Goal: Task Accomplishment & Management: Manage account settings

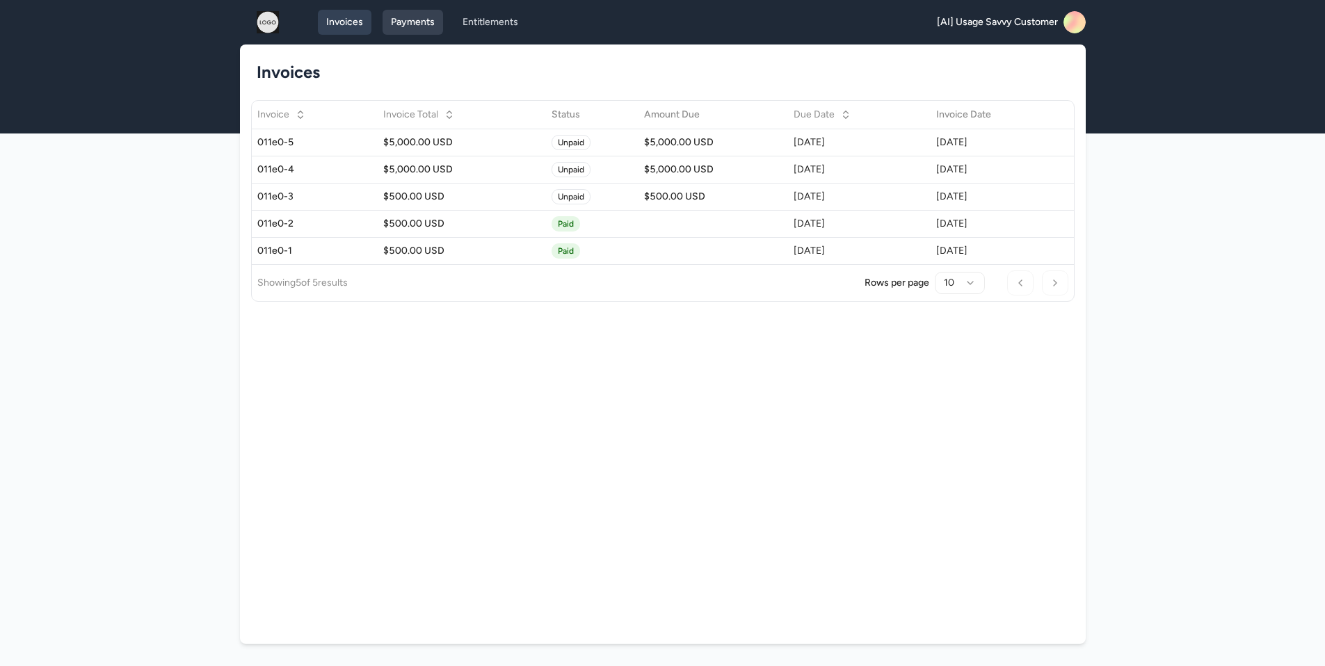
click at [412, 11] on link "Payments" at bounding box center [412, 22] width 60 height 25
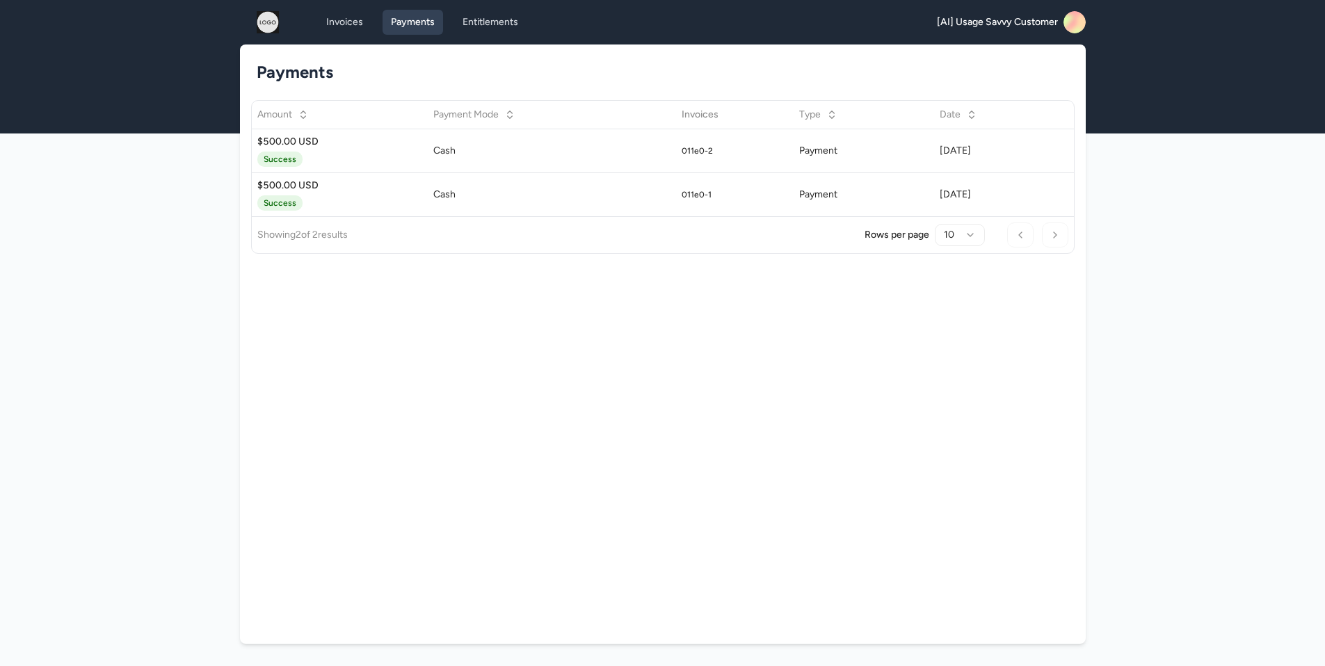
click at [1072, 20] on rect at bounding box center [1074, 22] width 22 height 22
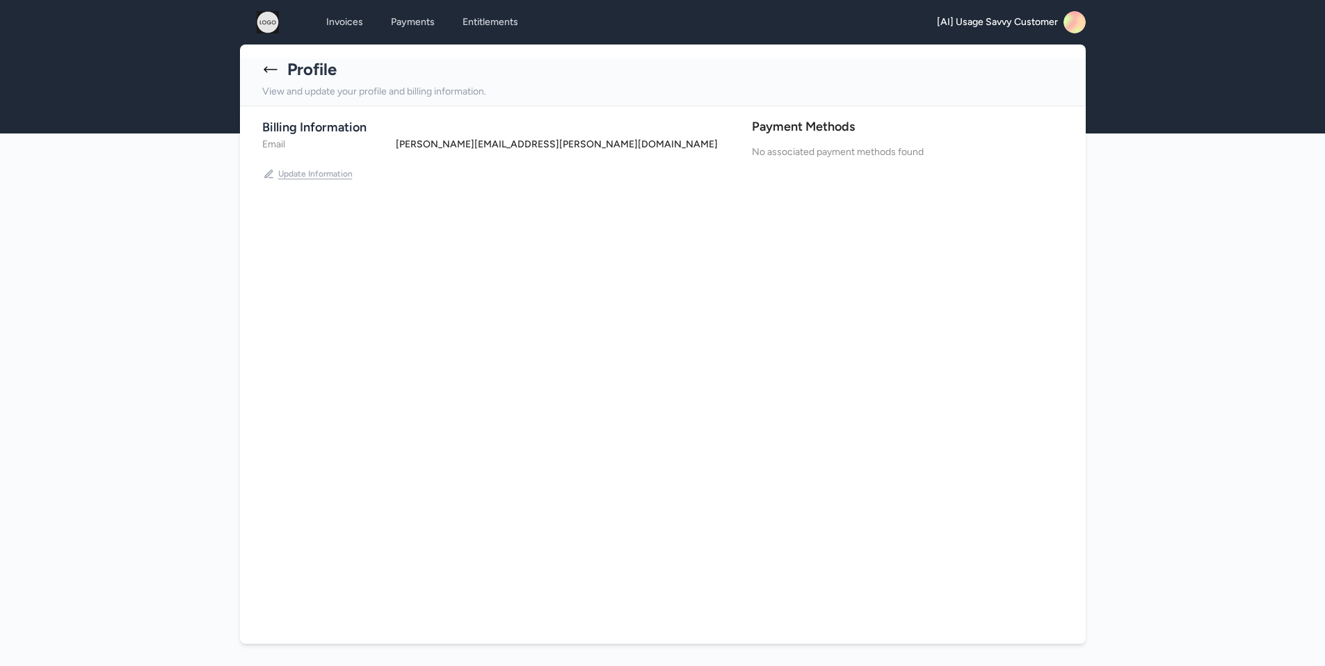
click at [304, 169] on button "Update Information" at bounding box center [308, 174] width 92 height 22
